Goal: Task Accomplishment & Management: Manage account settings

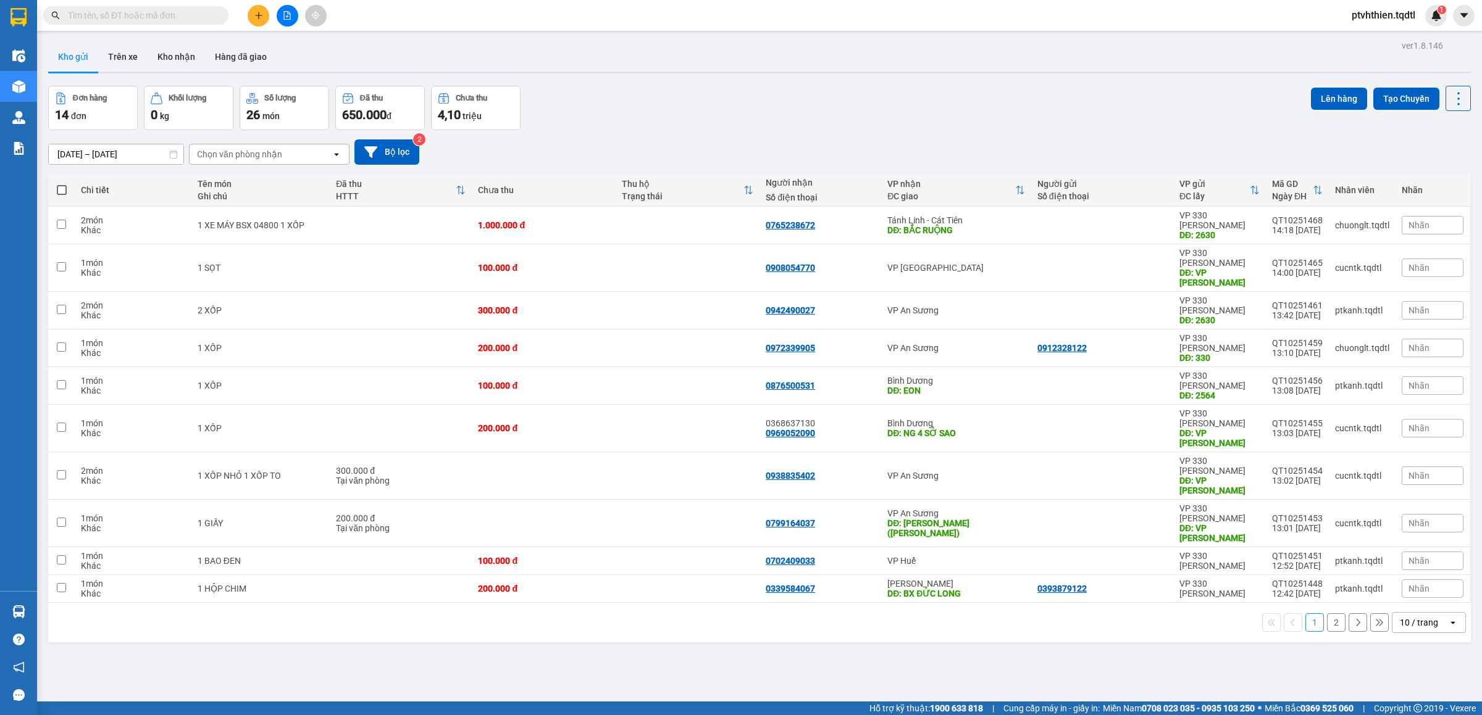
click at [188, 20] on input "text" at bounding box center [141, 16] width 146 height 14
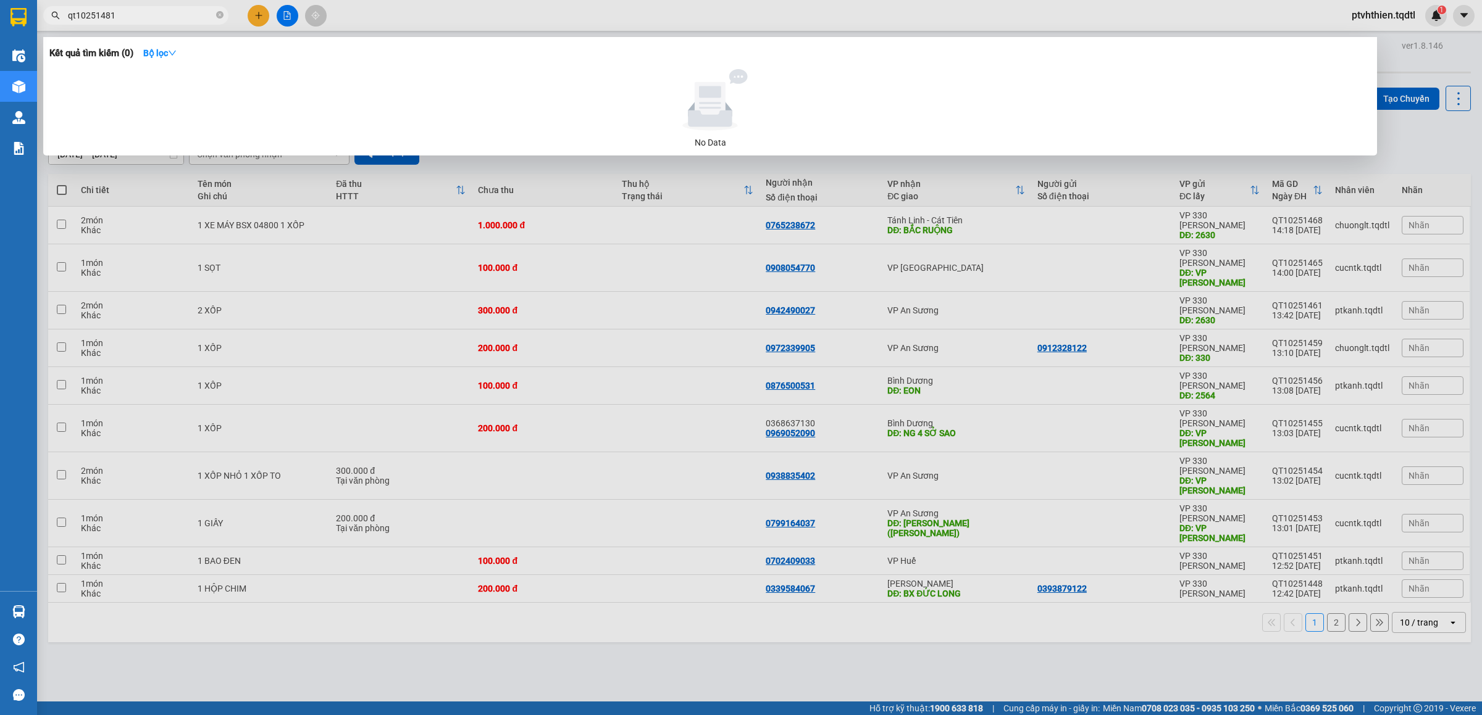
click at [107, 11] on input "qt10251481" at bounding box center [141, 16] width 146 height 14
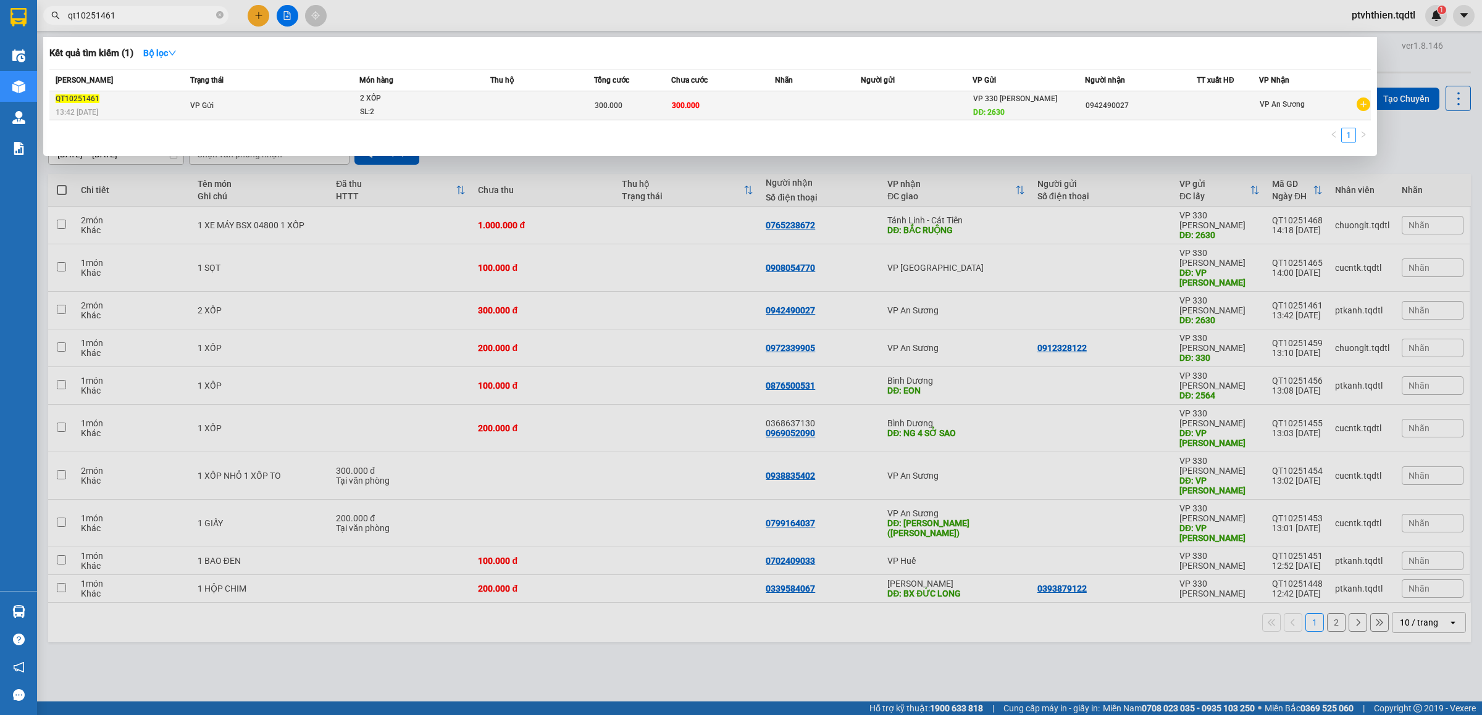
type input "qt10251461"
click at [272, 104] on td "VP Gửi" at bounding box center [273, 105] width 172 height 29
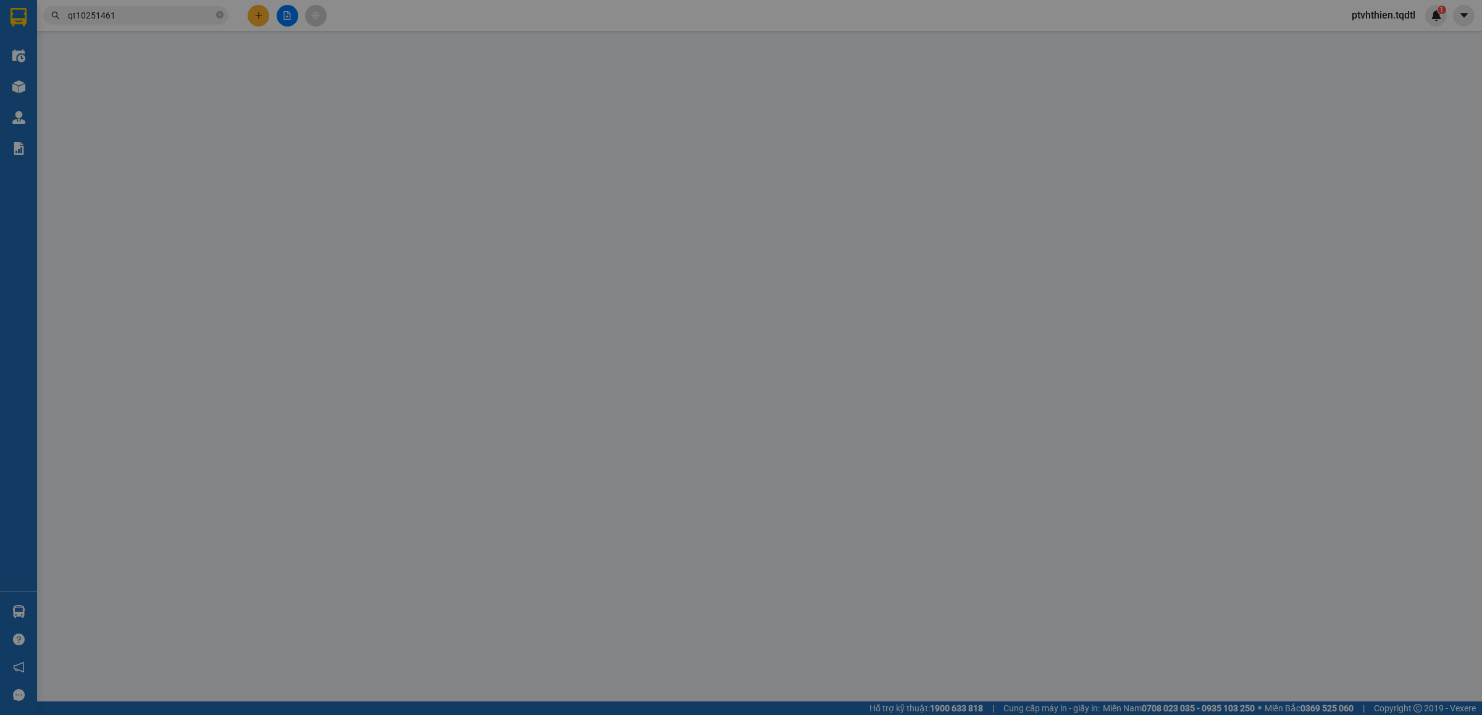
type input "2630"
type input "0942490027"
type input "300.000"
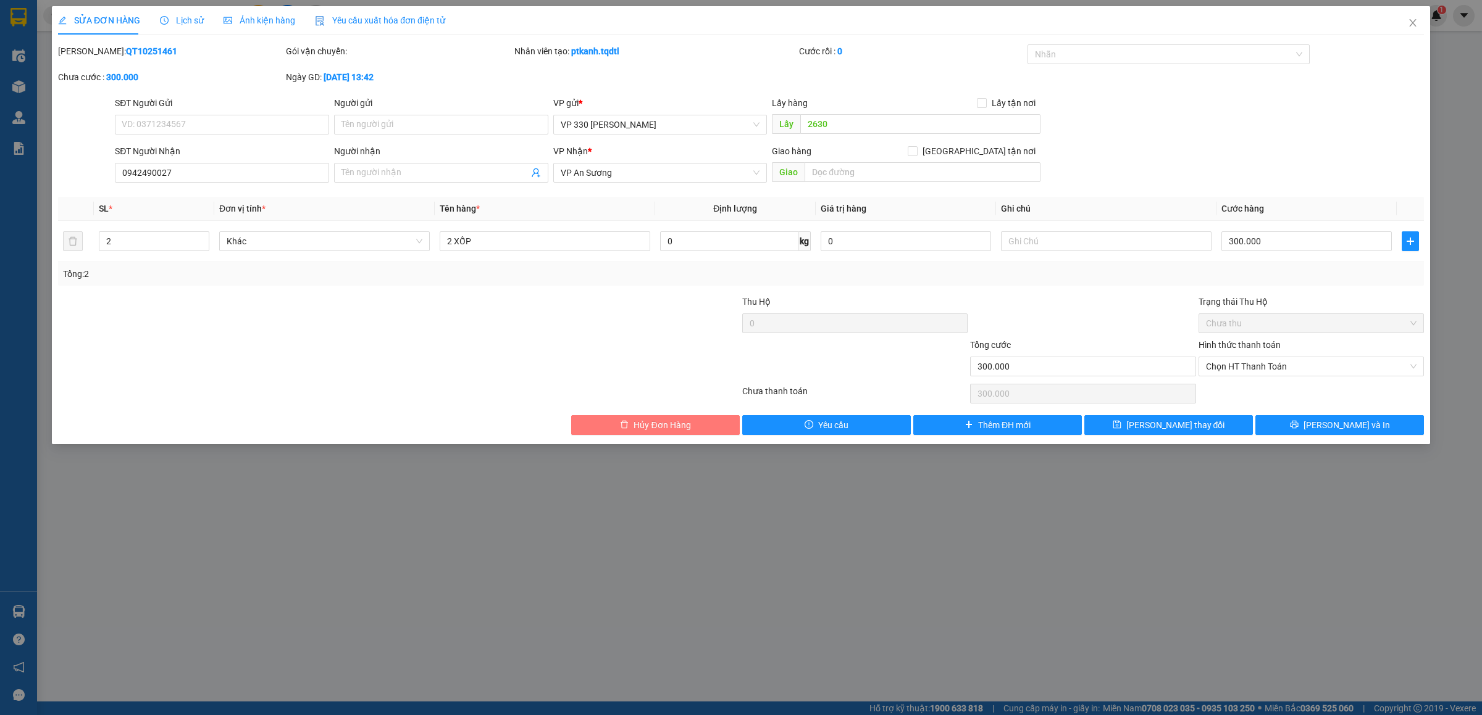
click at [682, 432] on span "Hủy Đơn Hàng" at bounding box center [661, 426] width 57 height 14
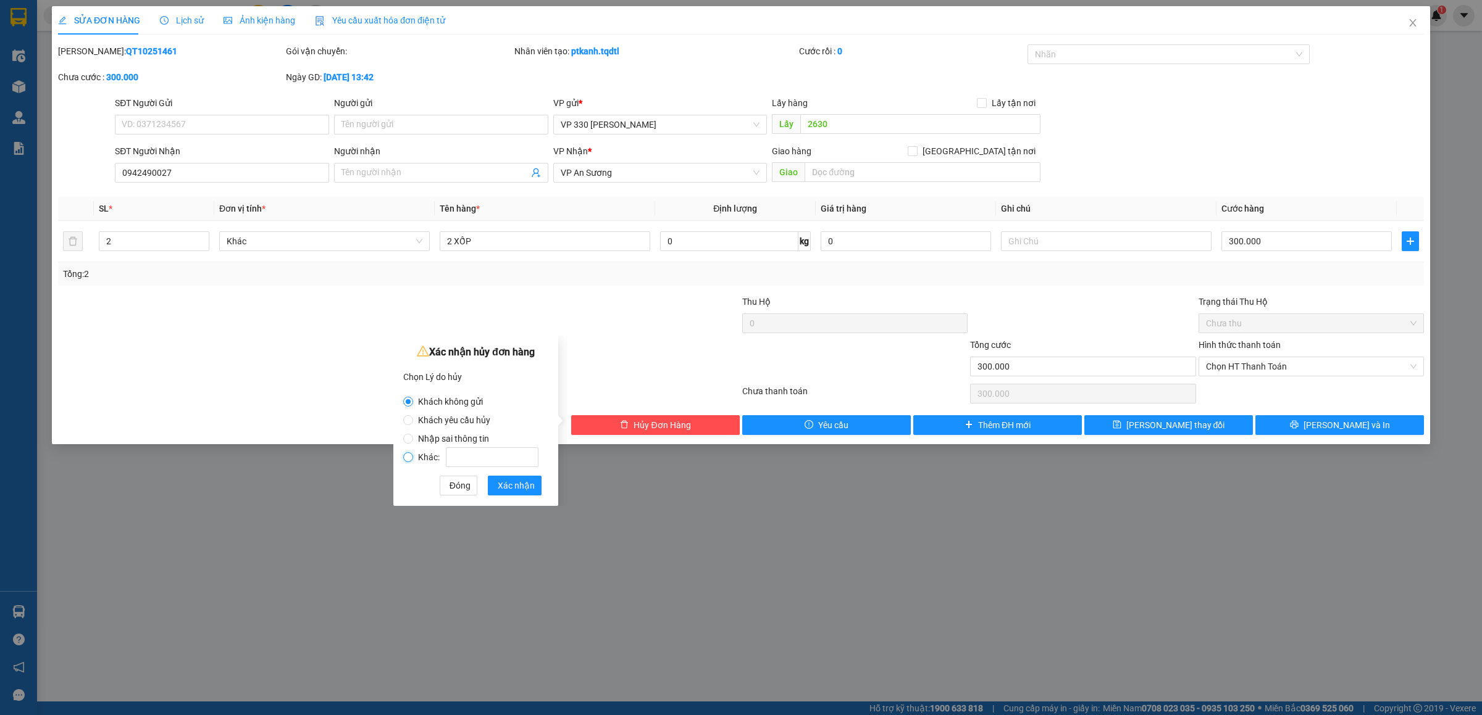
click at [410, 454] on input "Khác:" at bounding box center [408, 457] width 10 height 10
radio input "true"
radio input "false"
click at [508, 462] on input "Khác:" at bounding box center [492, 458] width 93 height 20
type input "Hủy trùng đơn"
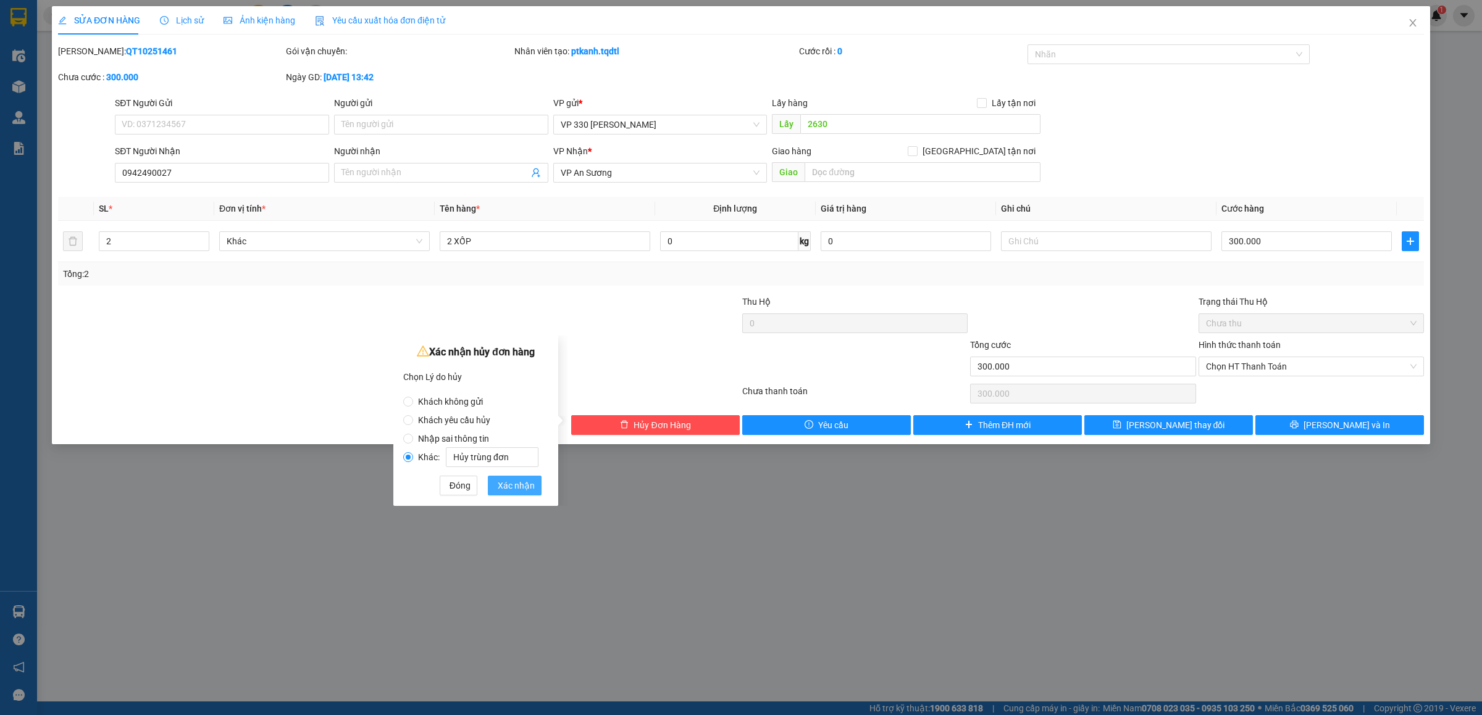
click at [511, 485] on span "Xác nhận" at bounding box center [516, 486] width 37 height 14
